Goal: Information Seeking & Learning: Learn about a topic

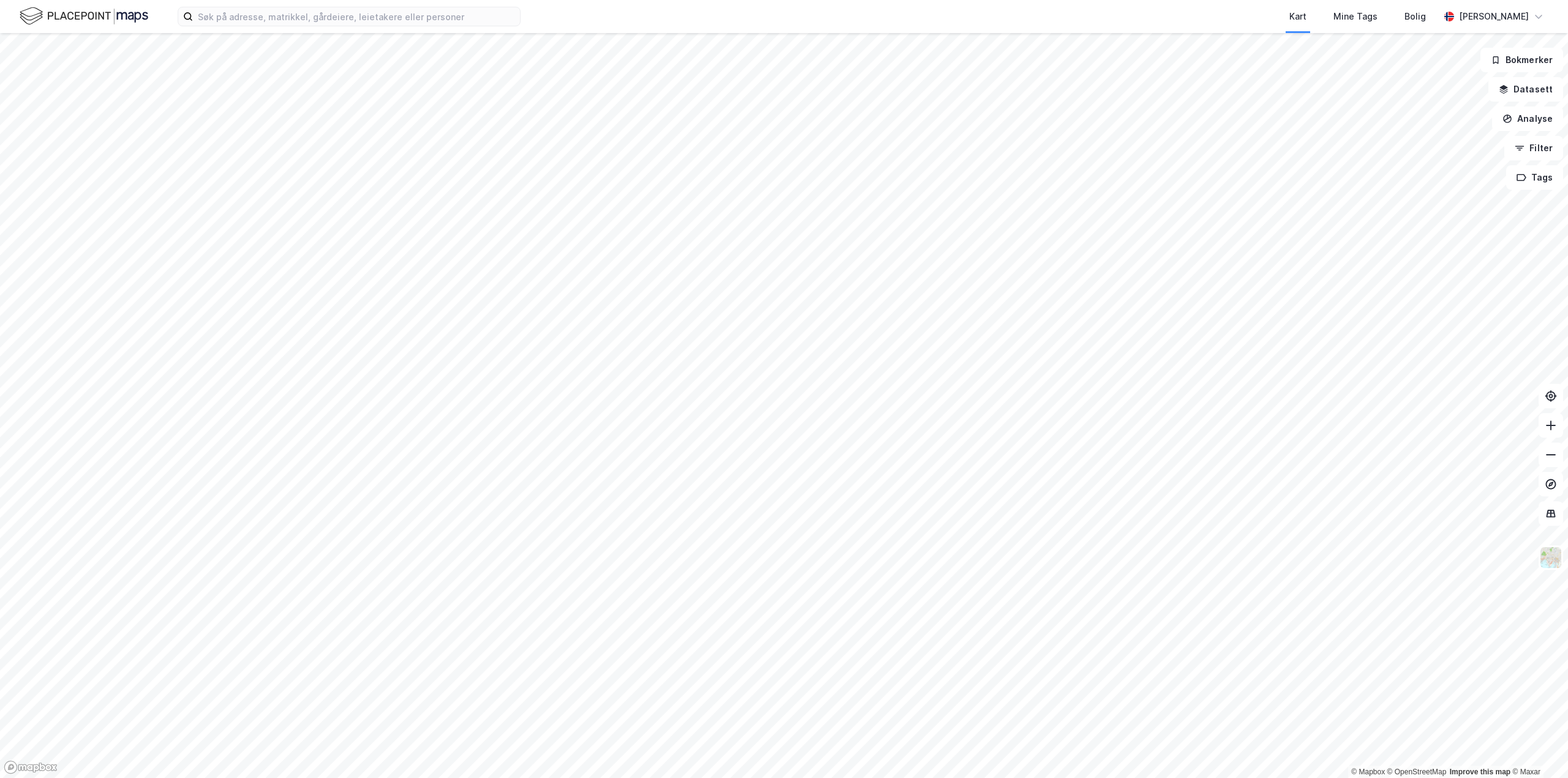
click at [670, 0] on html "Kart Mine Tags Bolig Aleksander Moholdt © Mapbox © OpenStreetMap Improve this m…" at bounding box center [784, 389] width 1568 height 778
click at [605, 0] on html "Kart Mine Tags Bolig Aleksander Moholdt © Mapbox © OpenStreetMap Improve this m…" at bounding box center [784, 389] width 1568 height 778
click at [542, 28] on div "Kart Mine Tags Bolig Aleksander Moholdt © Mapbox © OpenStreetMap Improve this m…" at bounding box center [784, 389] width 1568 height 778
click at [433, 777] on html "Kart Mine Tags Bolig Aleksander Moholdt © Mapbox © OpenStreetMap Improve this m…" at bounding box center [784, 389] width 1568 height 778
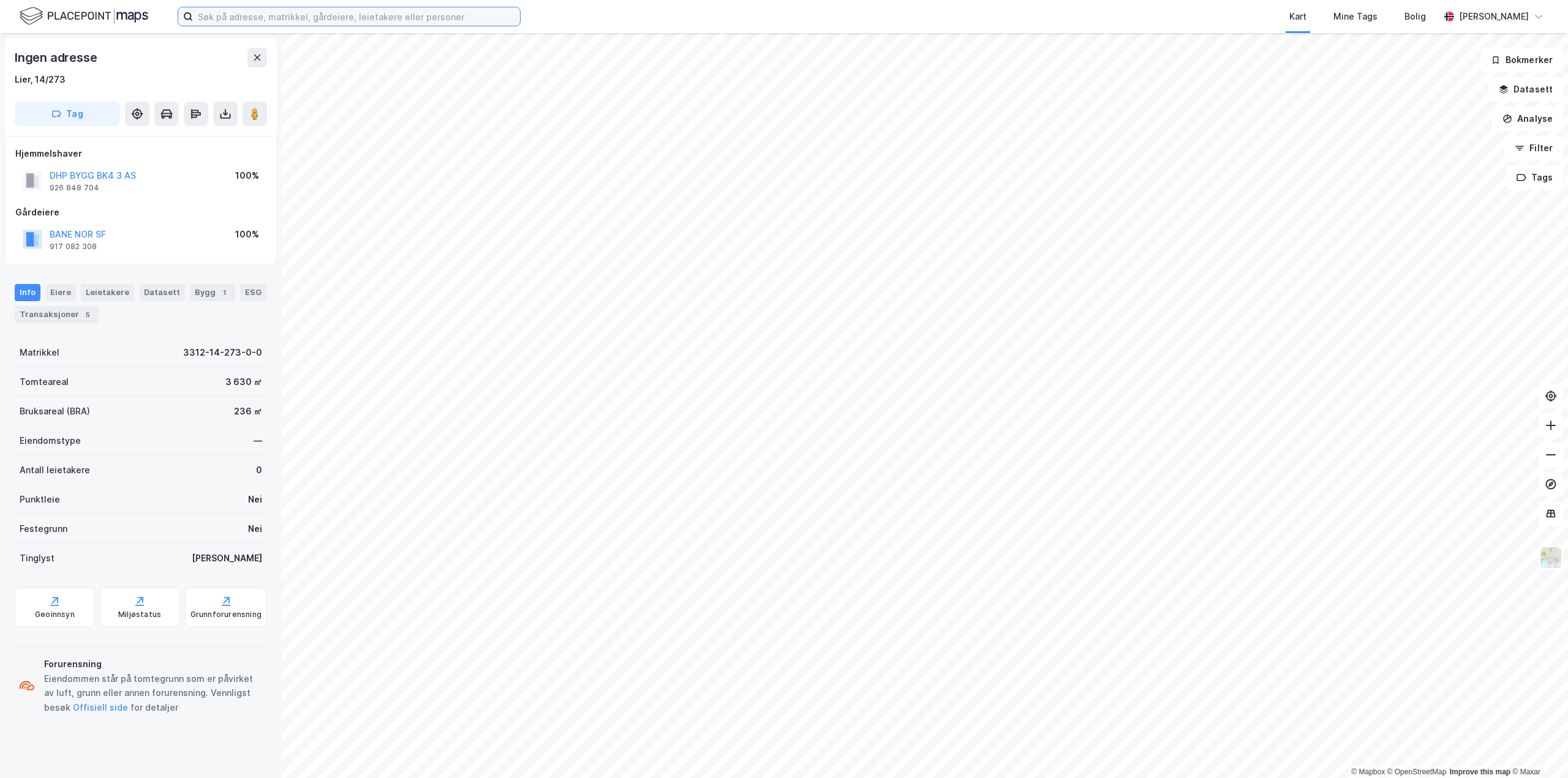
click at [270, 19] on input at bounding box center [356, 16] width 327 height 19
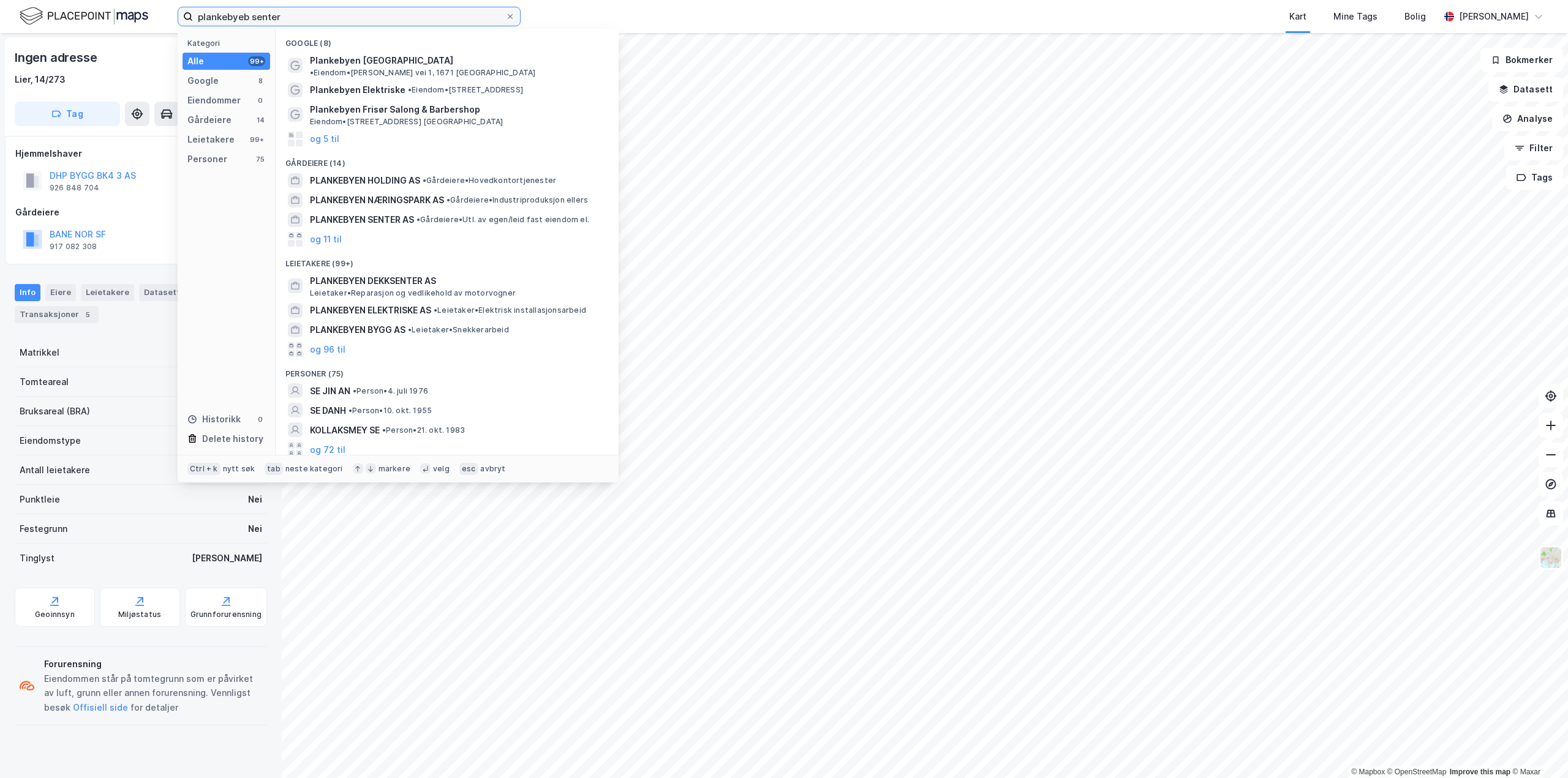
type input "plankebyeb senter"
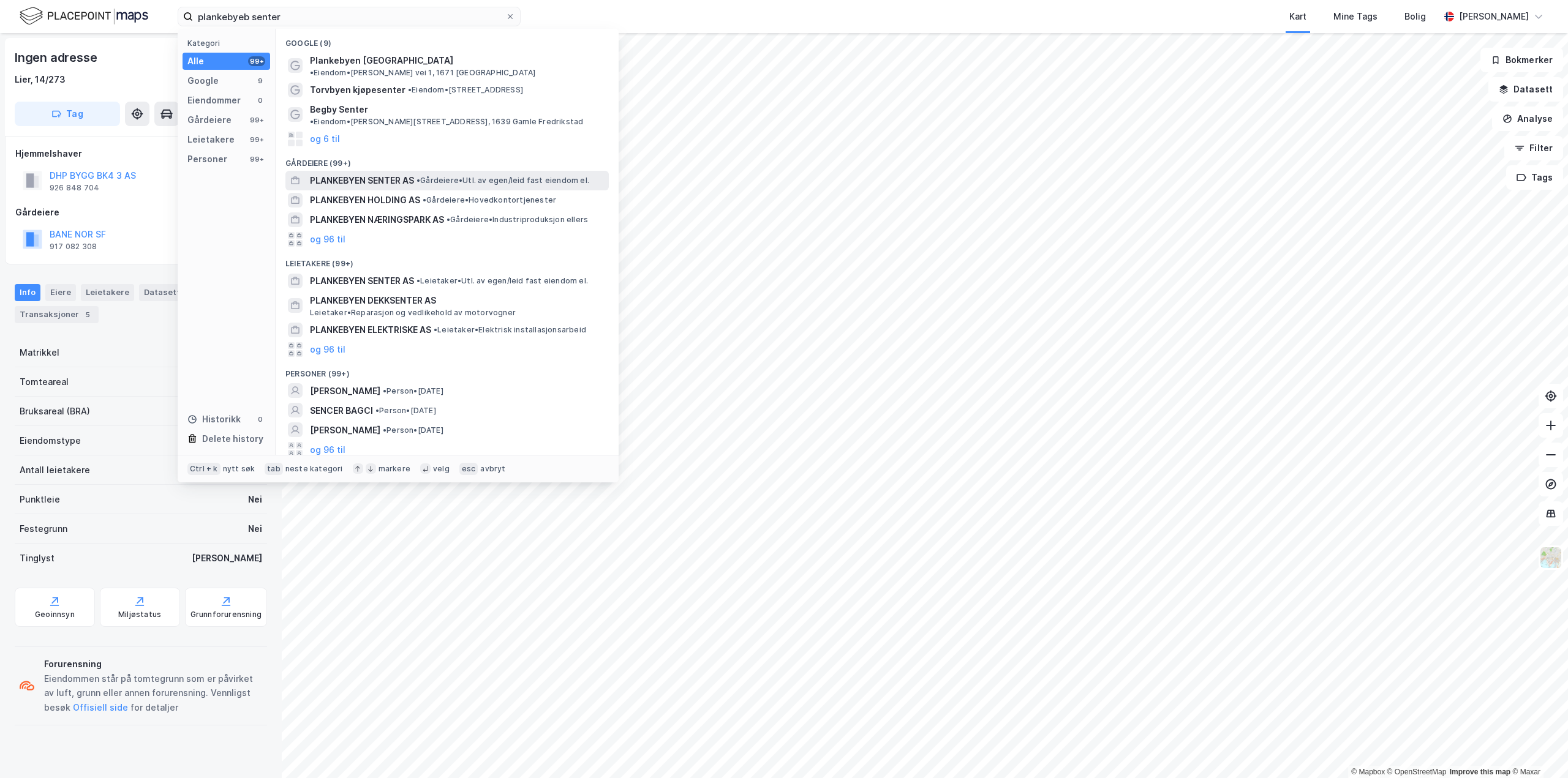
click at [419, 176] on span "•" at bounding box center [418, 180] width 4 height 9
